Goal: Check status

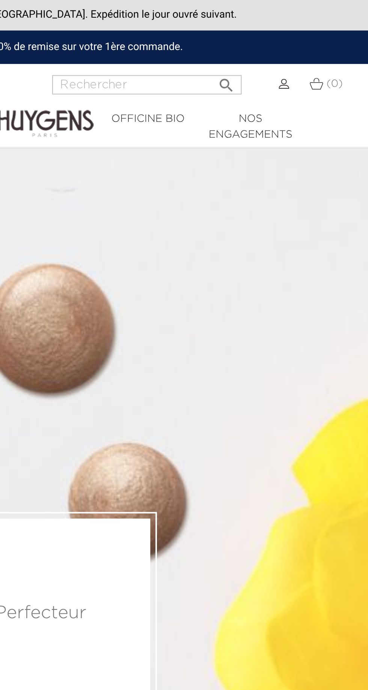
click at [306, 41] on img at bounding box center [304, 42] width 5 height 5
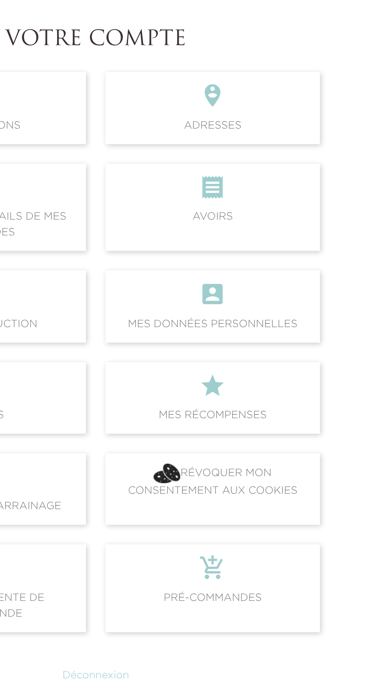
scroll to position [0, 0]
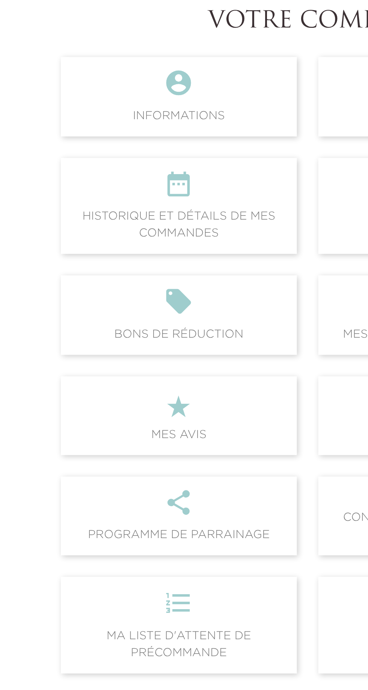
click at [132, 219] on icon "" at bounding box center [117, 212] width 112 height 20
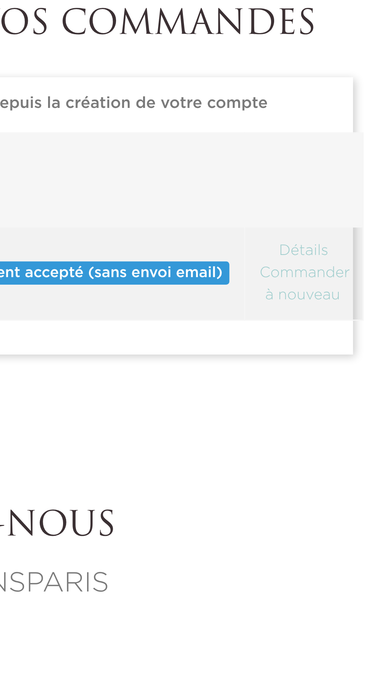
click at [302, 211] on link "Détails" at bounding box center [296, 212] width 19 height 5
